Goal: Task Accomplishment & Management: Use online tool/utility

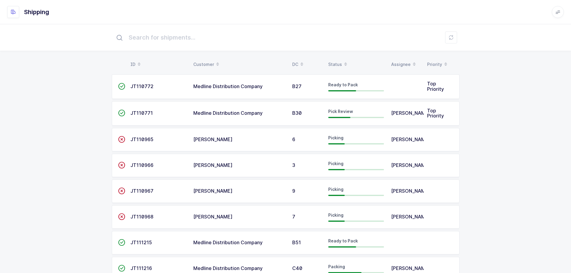
click at [339, 61] on div "Status" at bounding box center [356, 64] width 56 height 10
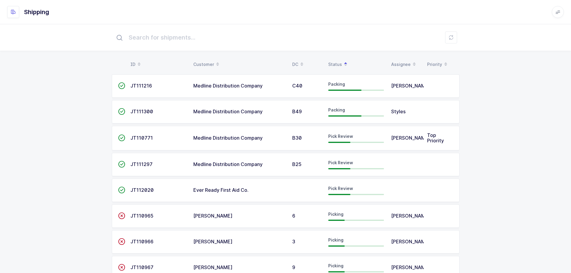
drag, startPoint x: 515, startPoint y: 151, endPoint x: 408, endPoint y: 99, distance: 119.3
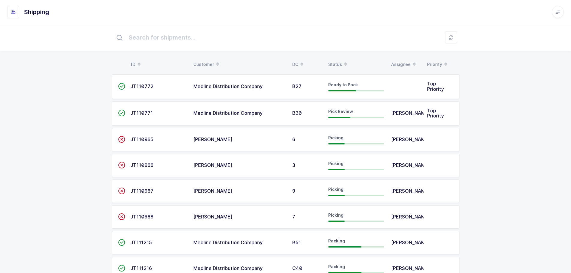
click at [327, 61] on th "Status" at bounding box center [356, 64] width 63 height 10
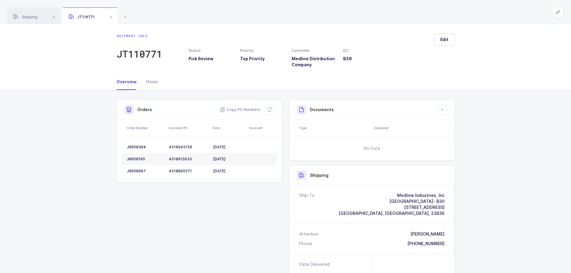
click at [112, 16] on span at bounding box center [110, 16] width 7 height 7
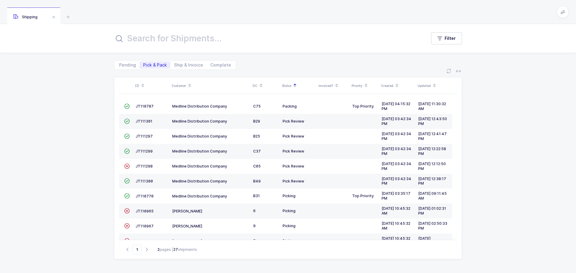
click at [144, 136] on span "JT111297" at bounding box center [143, 136] width 17 height 4
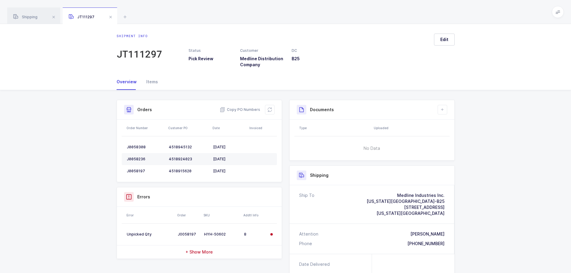
click at [273, 109] on button at bounding box center [270, 110] width 10 height 10
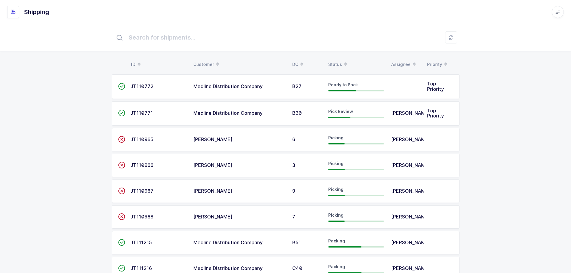
click at [339, 66] on div "Status" at bounding box center [356, 64] width 56 height 10
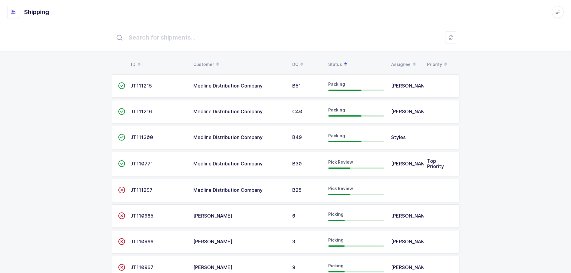
drag, startPoint x: 144, startPoint y: 193, endPoint x: 148, endPoint y: 193, distance: 4.5
click at [145, 193] on span "JT111297" at bounding box center [141, 190] width 22 height 6
click at [150, 193] on span "JT111297" at bounding box center [141, 190] width 22 height 6
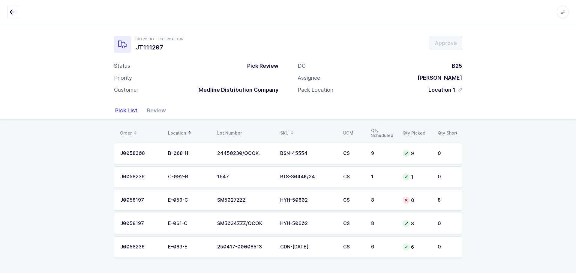
click at [392, 195] on td "8" at bounding box center [382, 200] width 31 height 21
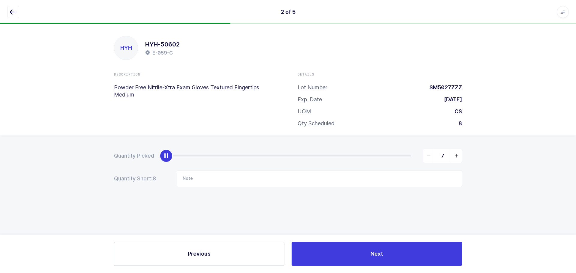
type input "8"
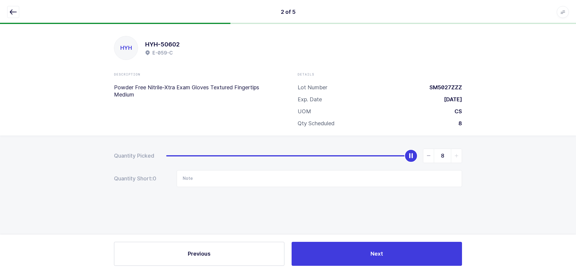
drag, startPoint x: 168, startPoint y: 155, endPoint x: 554, endPoint y: 155, distance: 385.8
click at [558, 156] on div "Quantity Picked 8 Quantity Short: 0 Note" at bounding box center [288, 188] width 576 height 107
click at [10, 12] on icon "button" at bounding box center [13, 11] width 7 height 7
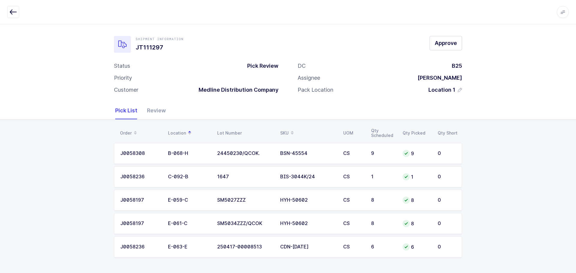
click at [150, 107] on div "Review" at bounding box center [154, 110] width 24 height 17
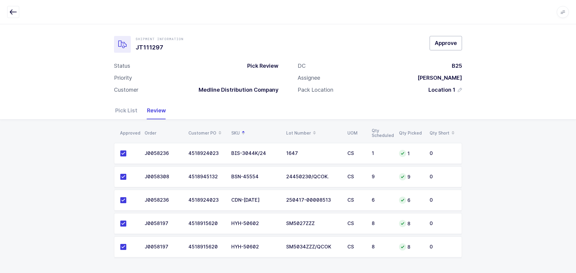
click at [449, 46] on span "Approve" at bounding box center [445, 42] width 22 height 7
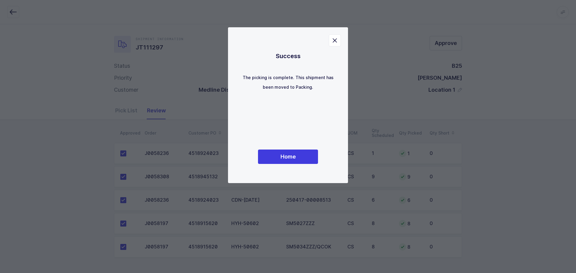
click at [287, 164] on div "Success The picking is complete. This shipment has been moved to Packing. Home" at bounding box center [288, 105] width 96 height 132
click at [304, 157] on button "Home" at bounding box center [288, 157] width 60 height 14
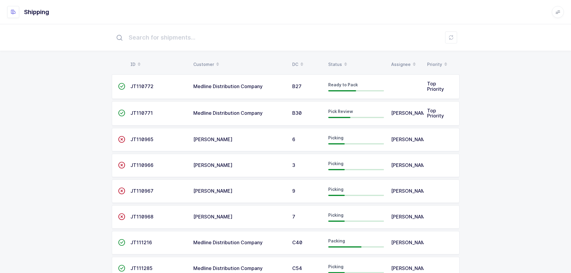
click at [337, 63] on div "Status" at bounding box center [356, 64] width 56 height 10
click at [340, 63] on div "Status" at bounding box center [356, 64] width 56 height 10
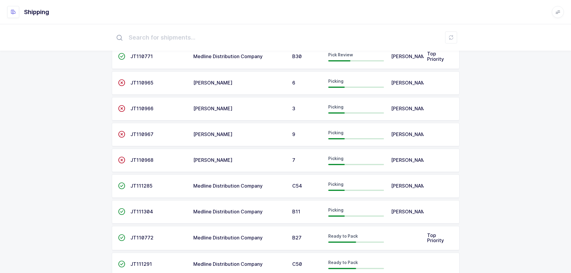
scroll to position [60, 0]
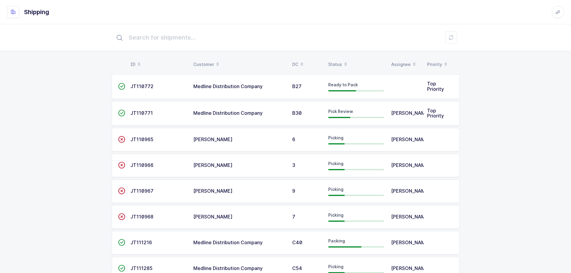
click at [337, 64] on div "Status" at bounding box center [356, 64] width 56 height 10
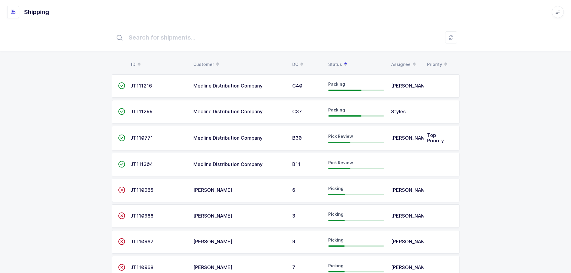
click at [402, 61] on div "Assignee" at bounding box center [405, 64] width 29 height 10
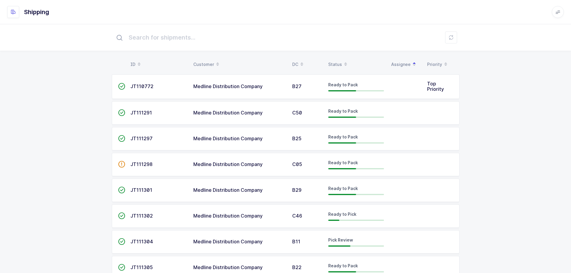
click at [337, 63] on div "Status" at bounding box center [356, 64] width 56 height 10
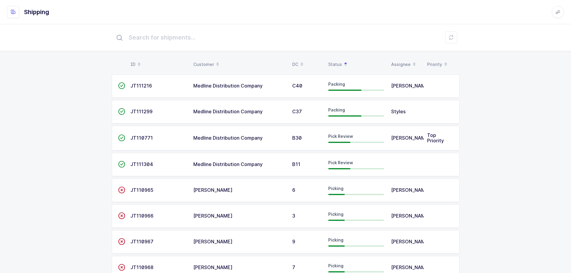
click at [212, 162] on td "Medline Distribution Company" at bounding box center [239, 164] width 99 height 23
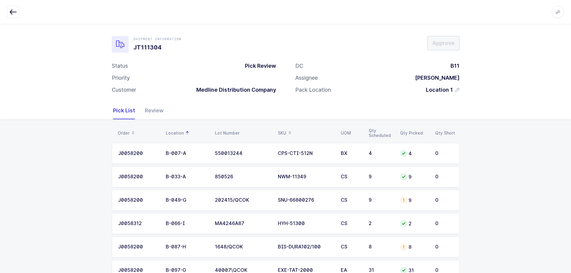
click at [15, 14] on icon "button" at bounding box center [13, 11] width 7 height 7
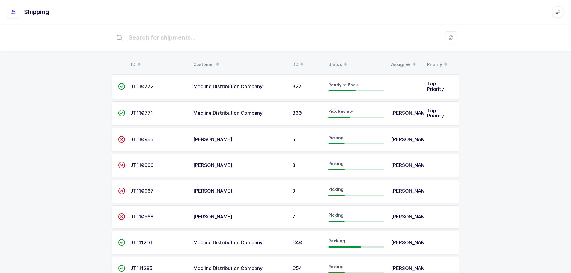
click at [332, 61] on div "Status" at bounding box center [356, 64] width 56 height 10
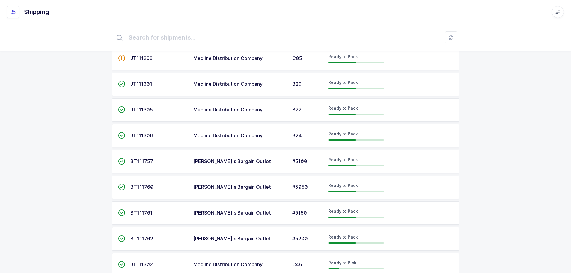
scroll to position [329, 0]
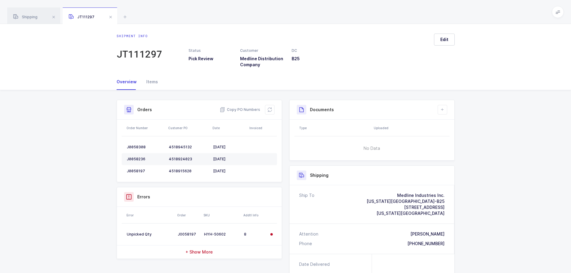
click at [29, 17] on span "Shipping" at bounding box center [25, 17] width 24 height 4
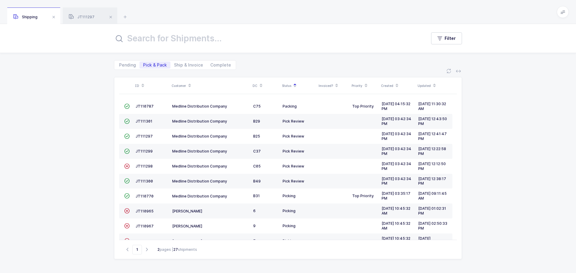
click at [150, 65] on span "Pick & Pack" at bounding box center [155, 65] width 24 height 4
click at [143, 65] on input "Pick & Pack" at bounding box center [141, 63] width 4 height 4
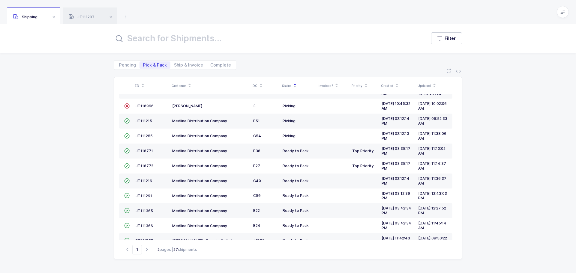
scroll to position [163, 0]
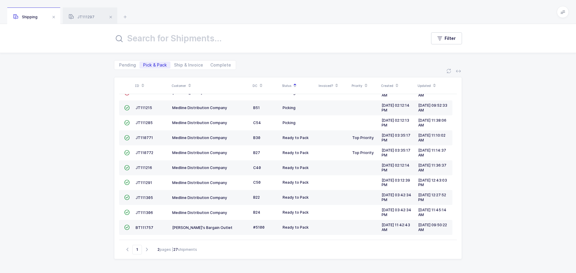
click at [150, 250] on icon "button" at bounding box center [146, 249] width 7 height 4
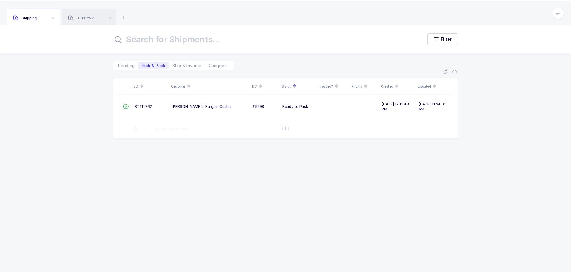
scroll to position [0, 0]
click at [148, 68] on span "Pick & Pack" at bounding box center [154, 64] width 31 height 7
click at [143, 65] on input "Pick & Pack" at bounding box center [141, 63] width 4 height 4
click at [128, 129] on icon "button" at bounding box center [127, 128] width 7 height 4
type input "1"
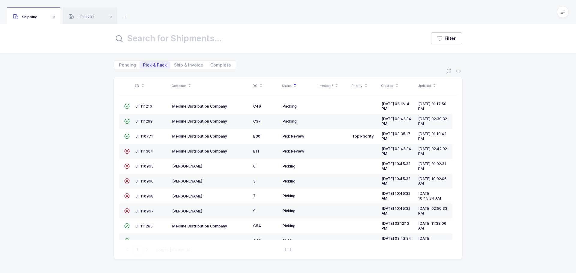
click at [143, 152] on span "JT111304" at bounding box center [144, 151] width 18 height 4
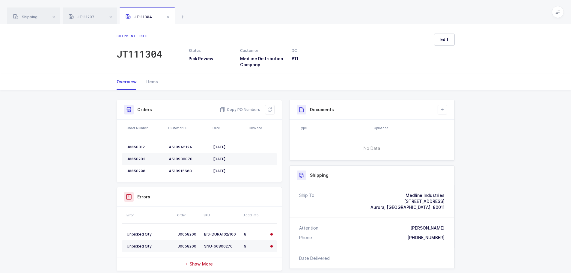
click at [269, 109] on icon at bounding box center [269, 109] width 5 height 5
click at [363, 272] on div "Documents Create Document Upload Document Type Uploaded No Data Shipping Ship T…" at bounding box center [372, 230] width 173 height 261
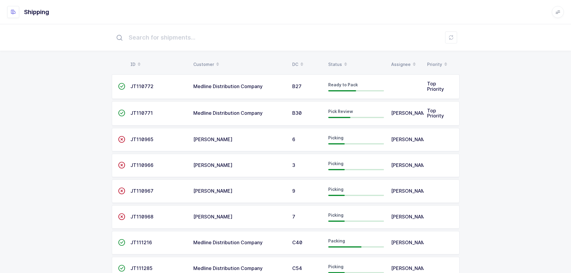
click at [337, 61] on div "Status" at bounding box center [356, 64] width 56 height 10
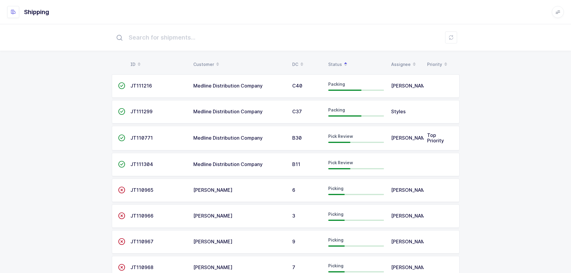
click at [141, 166] on span "JT111304" at bounding box center [141, 164] width 23 height 6
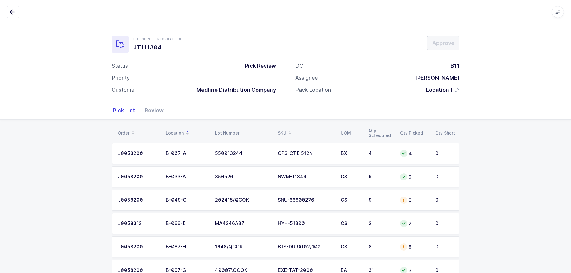
click at [387, 199] on div "9" at bounding box center [381, 200] width 24 height 5
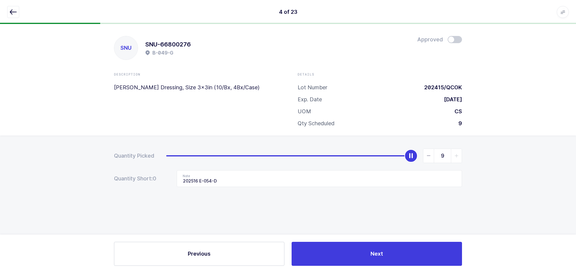
click at [13, 10] on icon "button" at bounding box center [13, 11] width 7 height 7
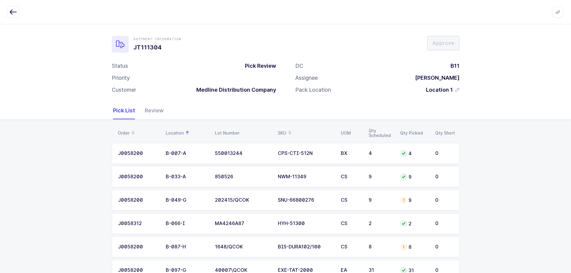
click at [395, 201] on td "9" at bounding box center [380, 200] width 31 height 21
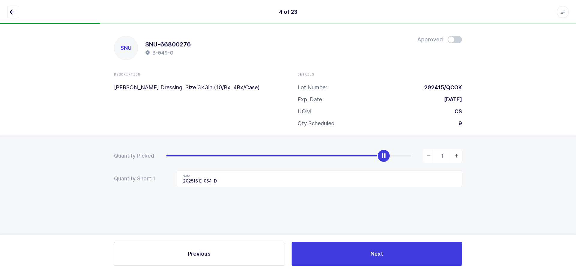
type input "0"
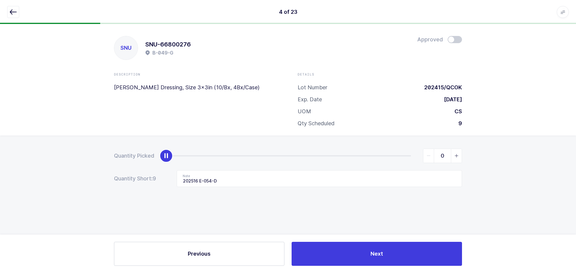
drag, startPoint x: 410, startPoint y: 155, endPoint x: 114, endPoint y: 160, distance: 295.9
click at [113, 160] on div "Quantity Picked 0 Quantity Short: 9 Note 202516 E-054-D" at bounding box center [288, 188] width 576 height 107
drag, startPoint x: 248, startPoint y: 180, endPoint x: 152, endPoint y: 181, distance: 95.3
click at [152, 181] on div "Quantity Short: 9 Note 202516 E-054-D" at bounding box center [288, 178] width 348 height 17
click at [15, 10] on icon "button" at bounding box center [13, 11] width 7 height 7
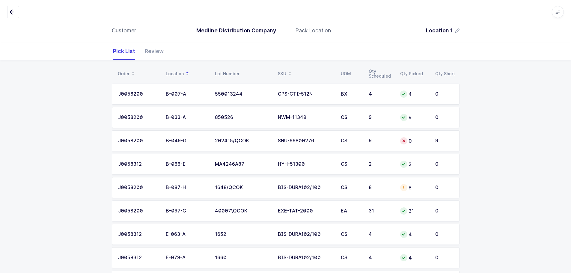
scroll to position [60, 0]
click at [296, 190] on td "BIS-DURA102/100" at bounding box center [305, 187] width 63 height 21
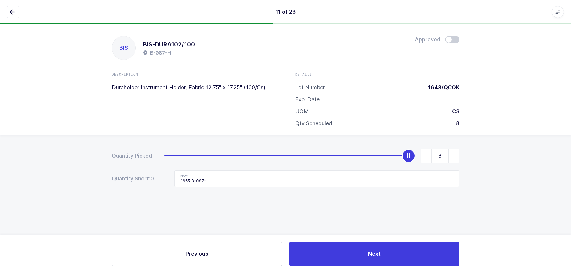
scroll to position [0, 0]
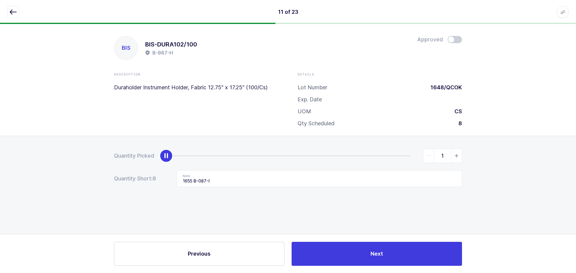
type input "0"
drag, startPoint x: 415, startPoint y: 156, endPoint x: 75, endPoint y: 136, distance: 340.2
click at [60, 140] on div "Quantity Picked 0 Quantity Short: 8 Note 1655 B-087-I" at bounding box center [288, 188] width 576 height 107
drag, startPoint x: 244, startPoint y: 174, endPoint x: 238, endPoint y: 178, distance: 7.9
click at [242, 176] on input "1655 B-087-I" at bounding box center [319, 178] width 285 height 17
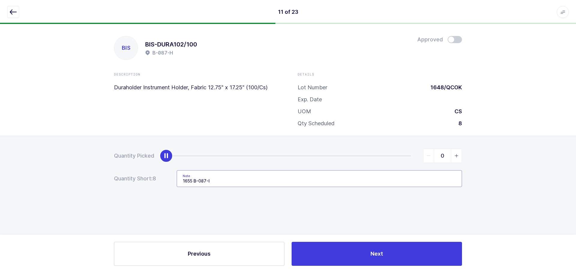
drag, startPoint x: 236, startPoint y: 179, endPoint x: 144, endPoint y: 173, distance: 92.8
click at [144, 173] on div "Quantity Short: 8 Note 1655 B-087-I" at bounding box center [288, 178] width 348 height 17
click at [10, 8] on button "button" at bounding box center [13, 12] width 12 height 12
